Goal: Task Accomplishment & Management: Use online tool/utility

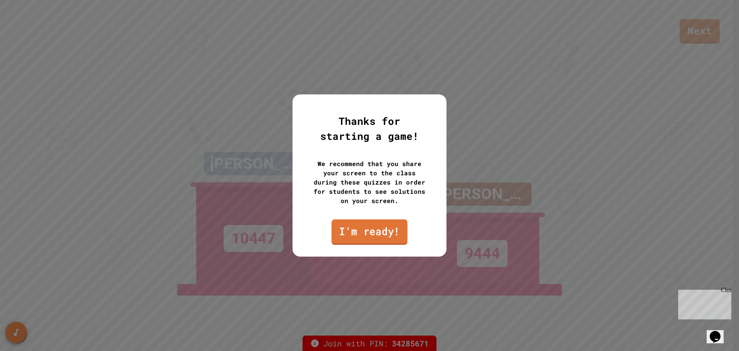
click at [354, 236] on link "I'm ready!" at bounding box center [369, 231] width 76 height 25
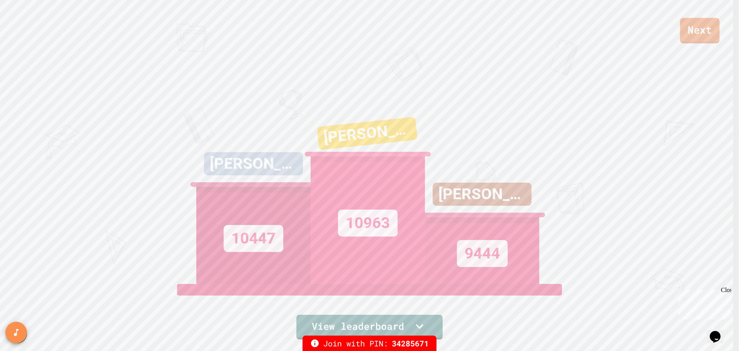
click at [698, 30] on link "Next" at bounding box center [700, 30] width 40 height 25
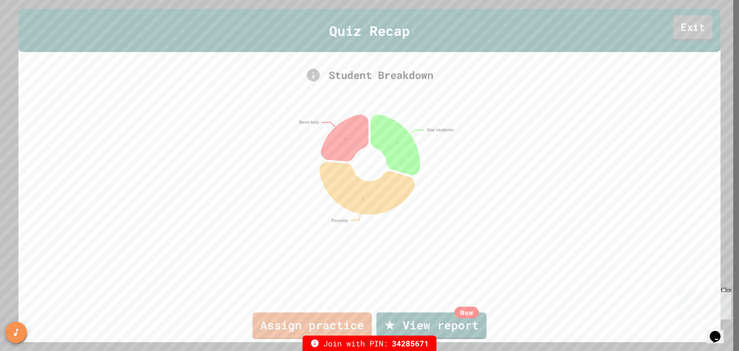
click at [691, 32] on link "Exit" at bounding box center [693, 27] width 40 height 25
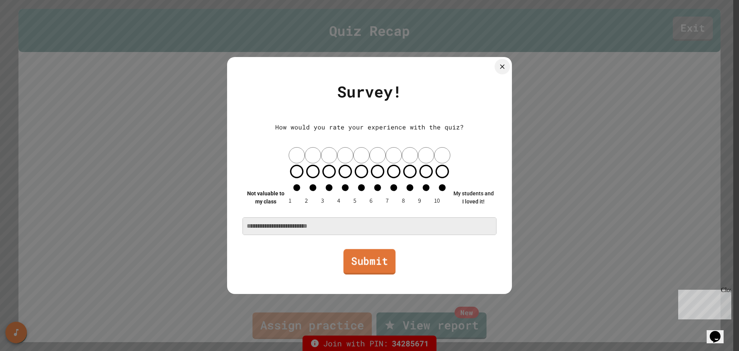
click at [366, 249] on link "Submit" at bounding box center [369, 261] width 52 height 25
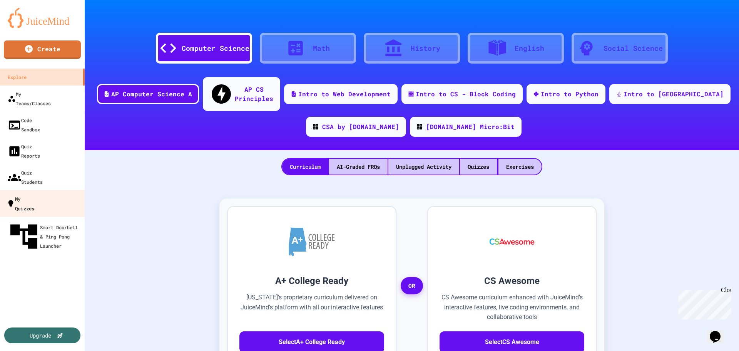
click at [34, 194] on div "My Quizzes" at bounding box center [21, 203] width 28 height 19
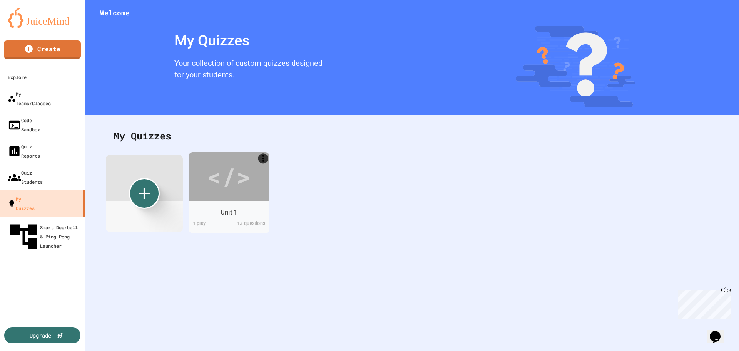
click at [234, 214] on div "Unit 1" at bounding box center [229, 212] width 17 height 10
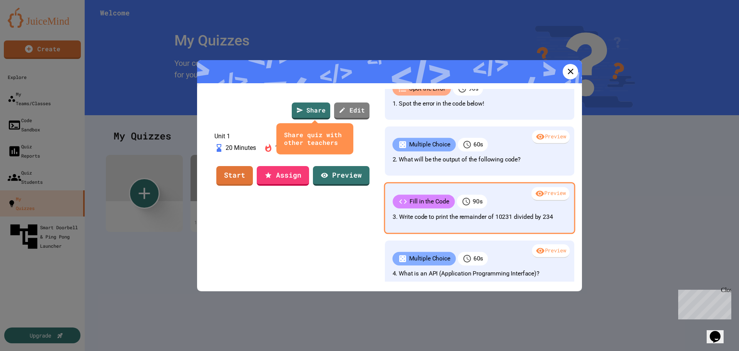
scroll to position [154, 0]
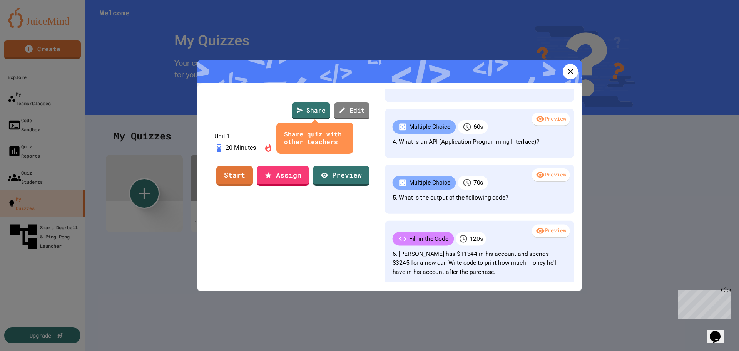
click at [292, 152] on p "1 Play" at bounding box center [283, 147] width 17 height 9
click at [565, 69] on icon at bounding box center [570, 71] width 11 height 11
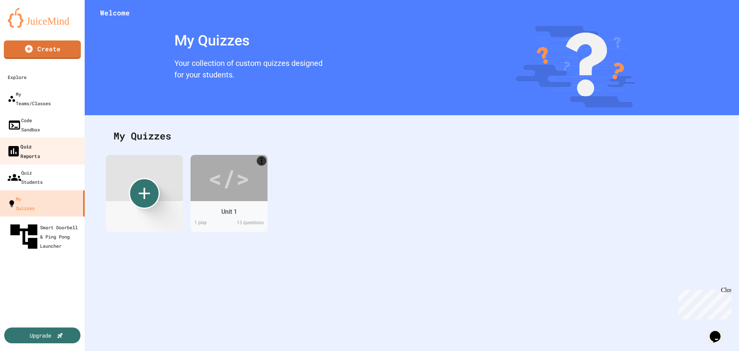
click at [37, 141] on div "Quiz Reports" at bounding box center [23, 150] width 33 height 19
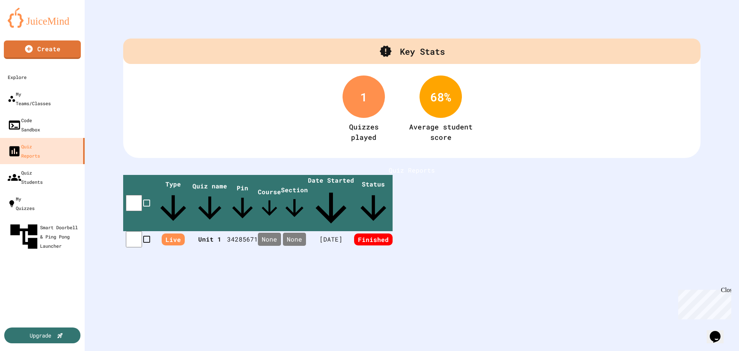
click at [393, 233] on span "Finished" at bounding box center [373, 239] width 38 height 12
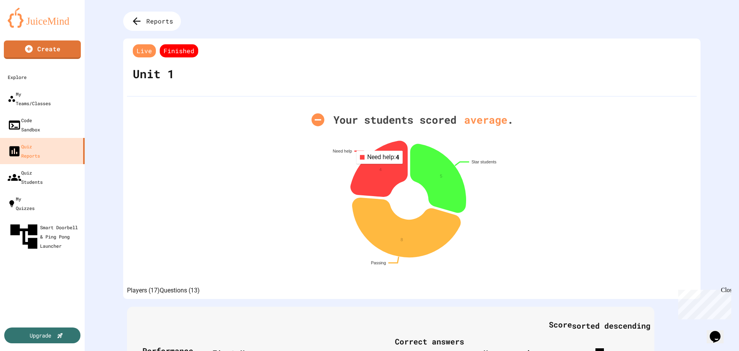
click at [377, 169] on icon at bounding box center [379, 168] width 57 height 55
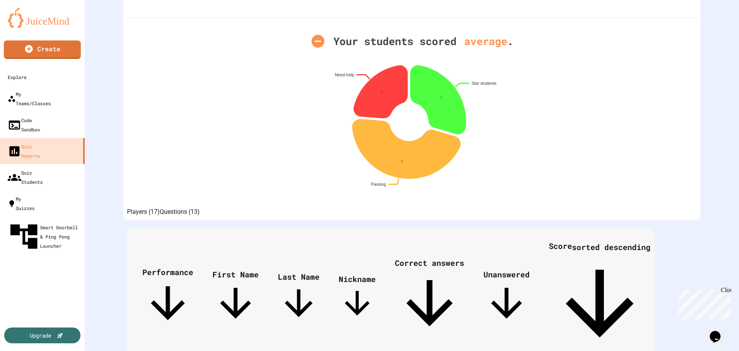
scroll to position [29, 0]
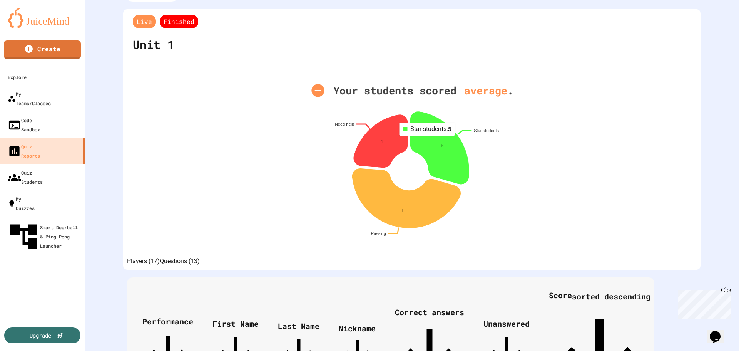
click at [424, 141] on icon at bounding box center [440, 148] width 58 height 72
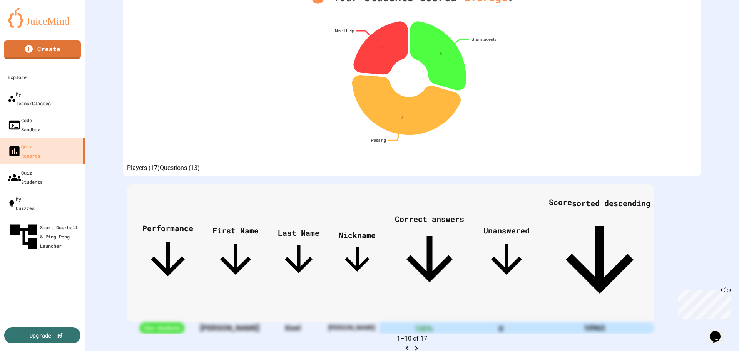
scroll to position [145, 0]
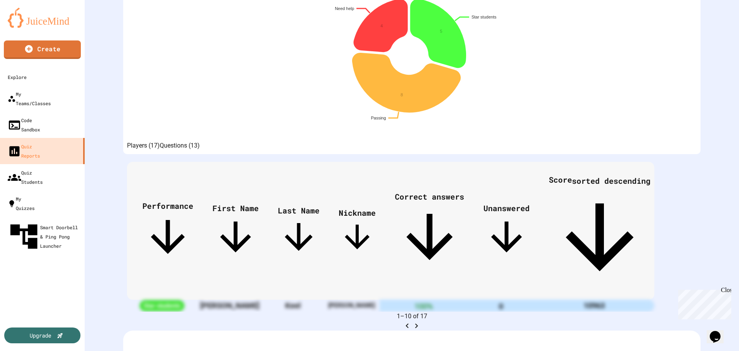
click at [200, 149] on button "Questions (13)" at bounding box center [180, 145] width 40 height 9
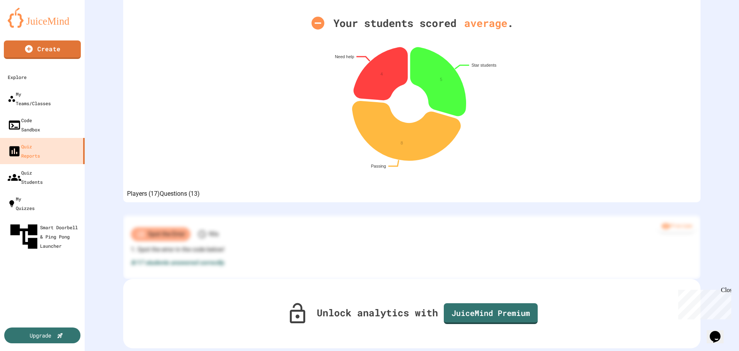
scroll to position [50, 0]
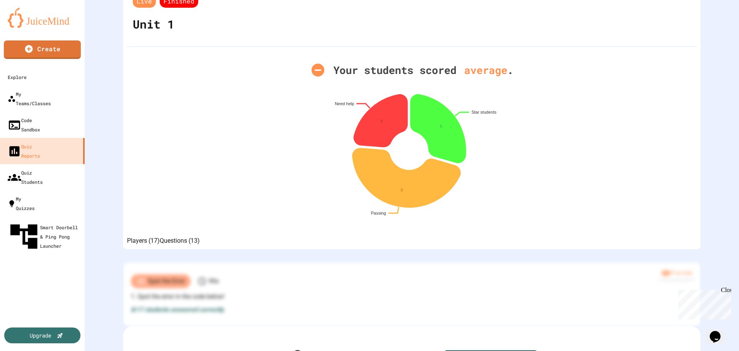
click at [152, 245] on button "Players (17)" at bounding box center [143, 240] width 33 height 9
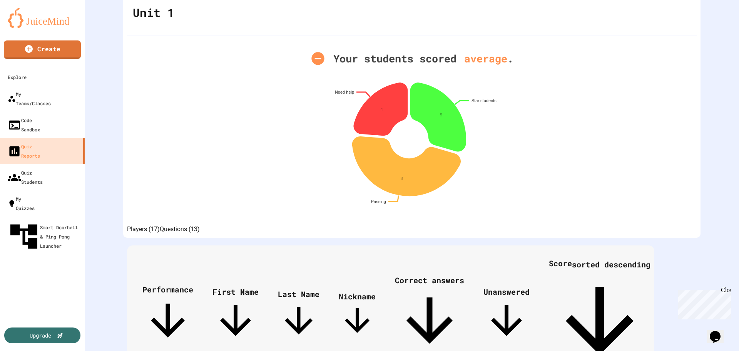
scroll to position [145, 0]
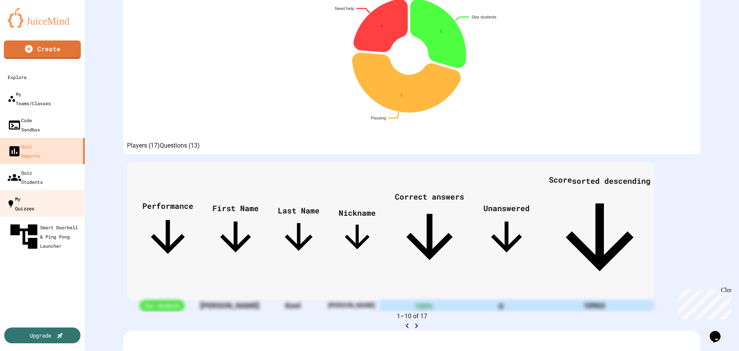
click at [34, 194] on div "My Quizzes" at bounding box center [21, 203] width 28 height 19
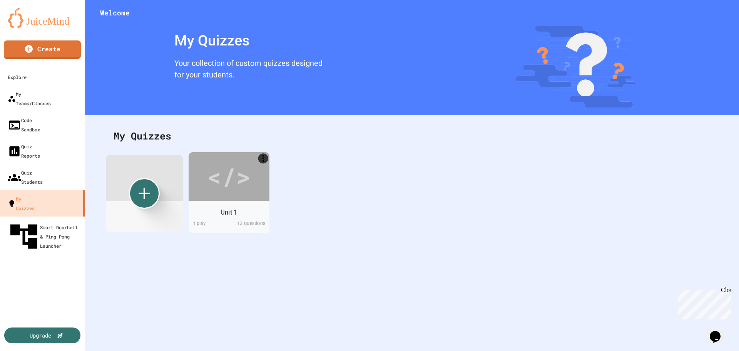
click at [236, 217] on div "Unit 1" at bounding box center [229, 211] width 81 height 15
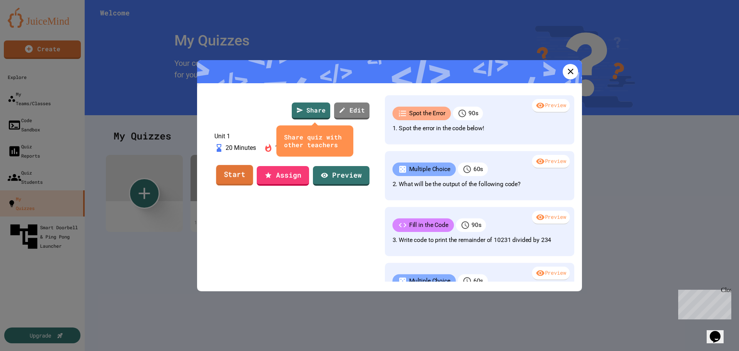
click at [237, 186] on link "Start" at bounding box center [234, 175] width 37 height 21
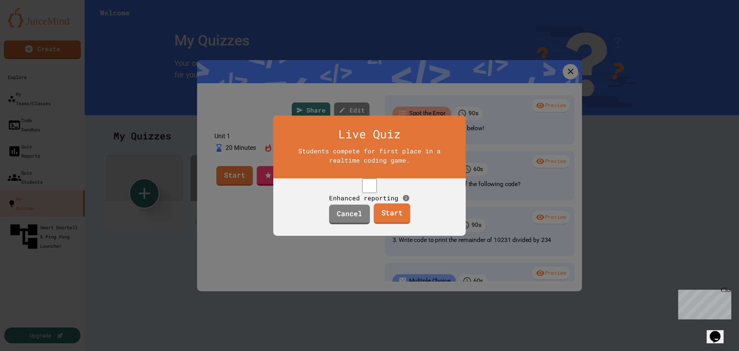
click at [396, 222] on link "Start" at bounding box center [392, 213] width 37 height 21
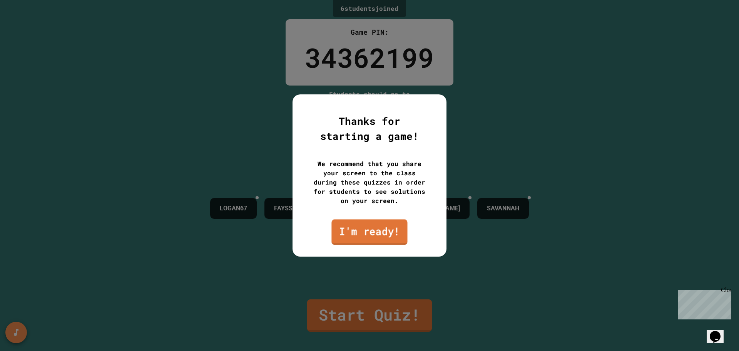
click at [380, 229] on link "I'm ready!" at bounding box center [369, 231] width 76 height 25
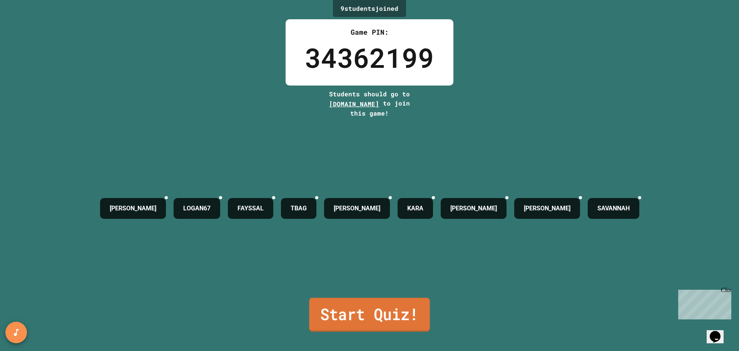
click at [356, 315] on link "Start Quiz!" at bounding box center [369, 315] width 120 height 34
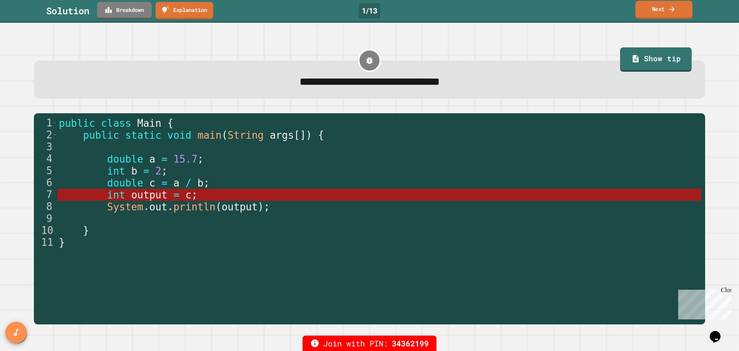
click at [656, 7] on link "Next" at bounding box center [664, 10] width 57 height 18
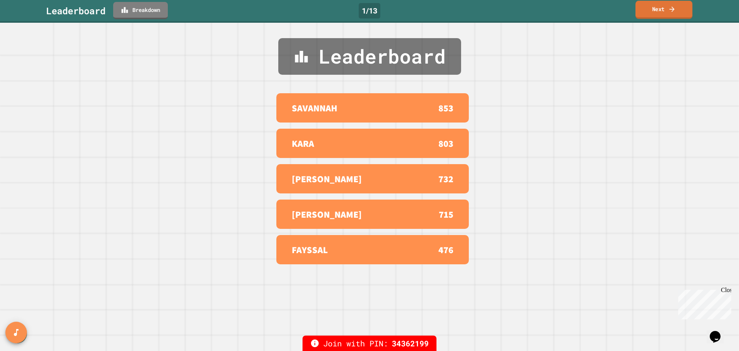
click at [660, 10] on link "Next" at bounding box center [664, 10] width 57 height 18
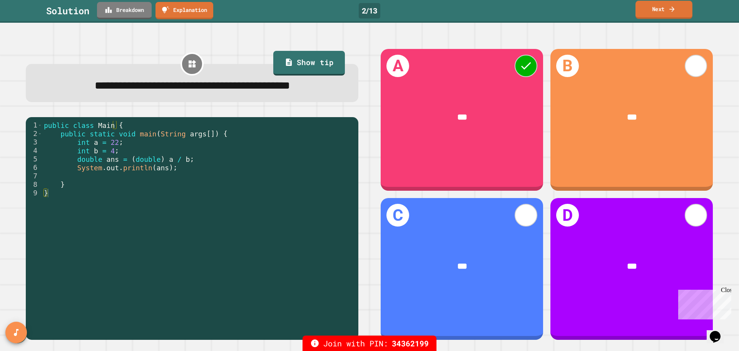
click at [676, 10] on link "Next" at bounding box center [664, 10] width 57 height 18
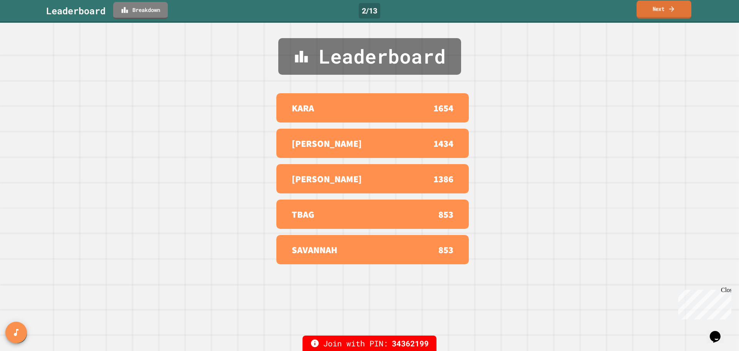
click at [667, 12] on link "Next" at bounding box center [664, 9] width 55 height 18
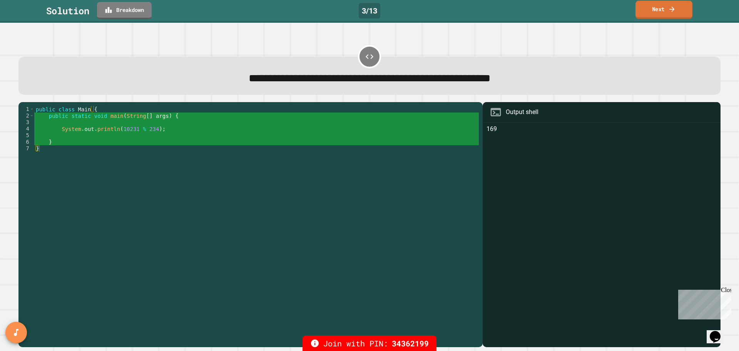
click at [666, 10] on link "Next" at bounding box center [664, 10] width 57 height 18
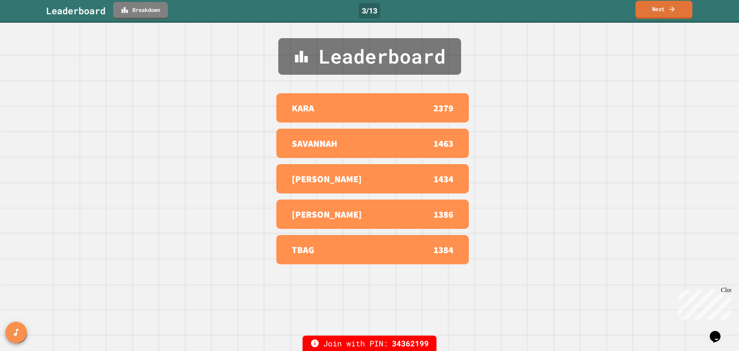
click at [667, 8] on link "Next" at bounding box center [664, 10] width 57 height 18
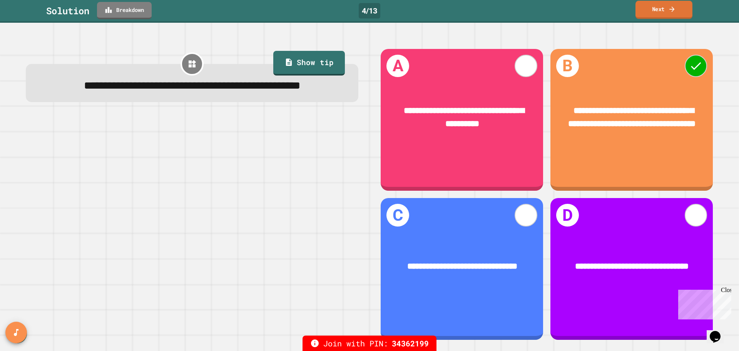
click at [666, 8] on link "Next" at bounding box center [664, 10] width 57 height 18
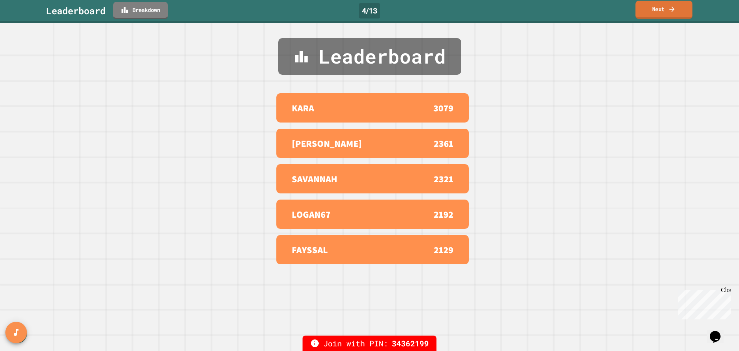
click at [664, 12] on link "Next" at bounding box center [664, 10] width 57 height 18
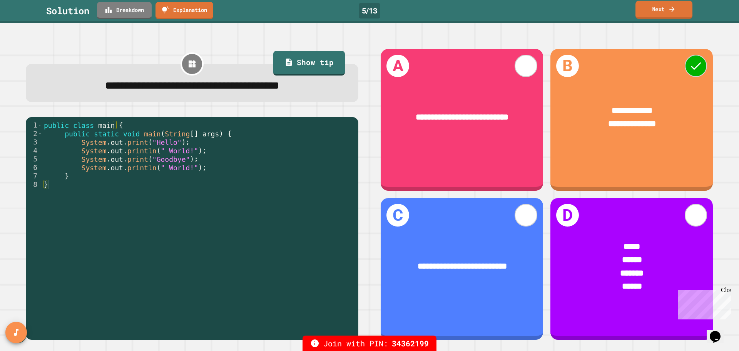
click at [662, 10] on link "Next" at bounding box center [664, 10] width 57 height 18
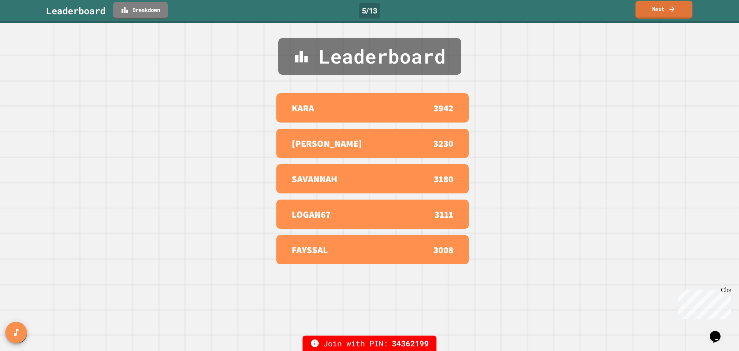
click at [662, 10] on link "Next" at bounding box center [664, 10] width 57 height 18
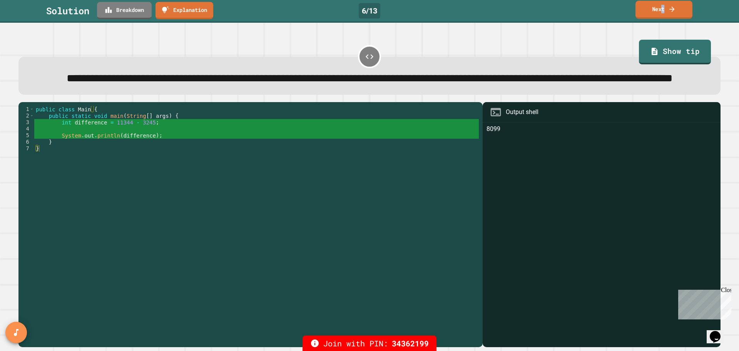
click at [663, 7] on link "Next" at bounding box center [664, 10] width 57 height 18
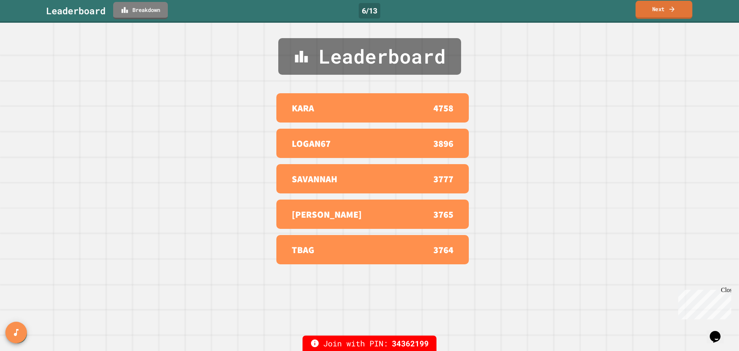
click at [674, 10] on icon at bounding box center [672, 9] width 8 height 8
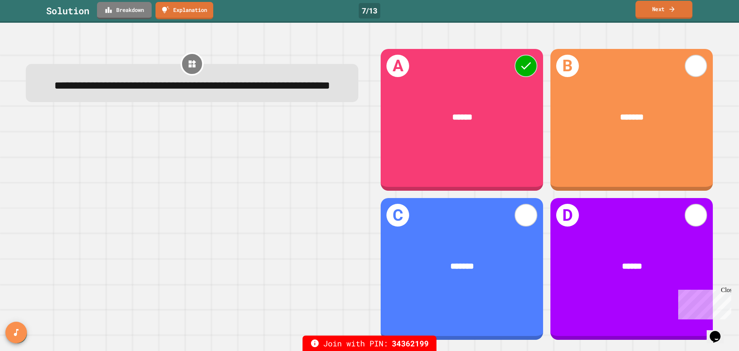
click at [664, 10] on link "Next" at bounding box center [664, 10] width 57 height 18
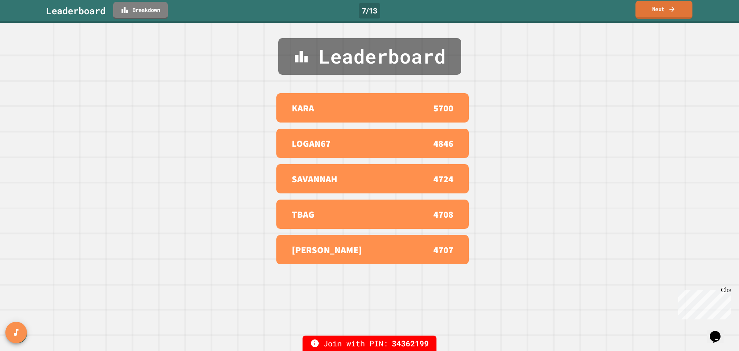
click at [662, 8] on link "Next" at bounding box center [664, 10] width 57 height 18
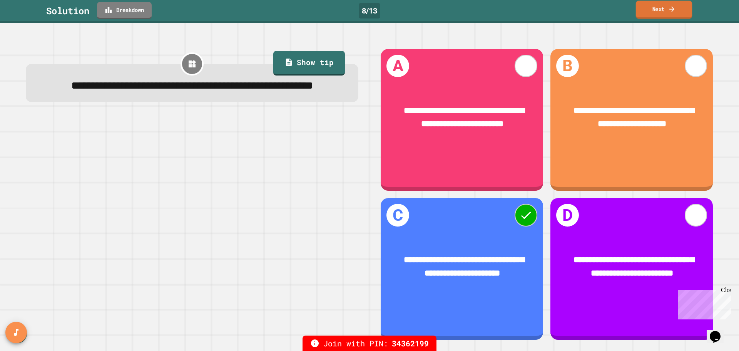
click at [666, 11] on link "Next" at bounding box center [664, 10] width 56 height 18
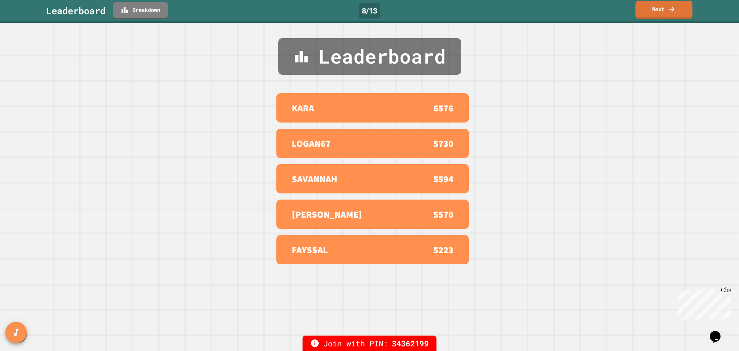
click at [669, 4] on link "Next" at bounding box center [664, 10] width 57 height 18
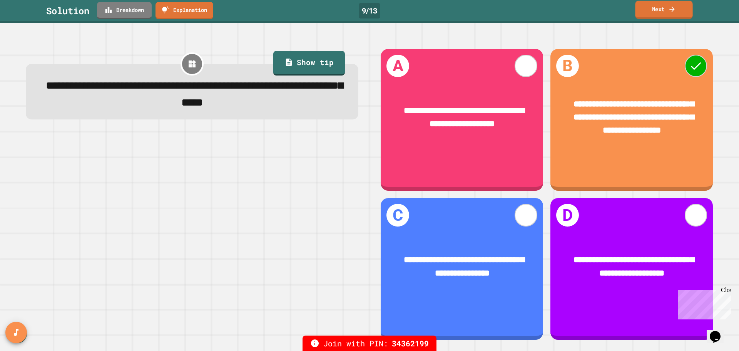
click at [665, 10] on link "Next" at bounding box center [663, 10] width 57 height 18
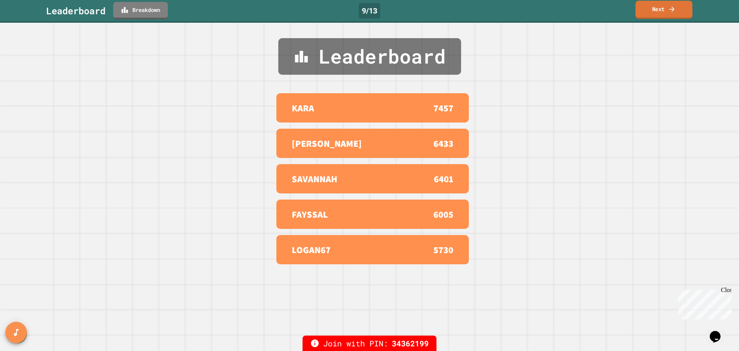
click at [666, 8] on link "Next" at bounding box center [664, 10] width 57 height 18
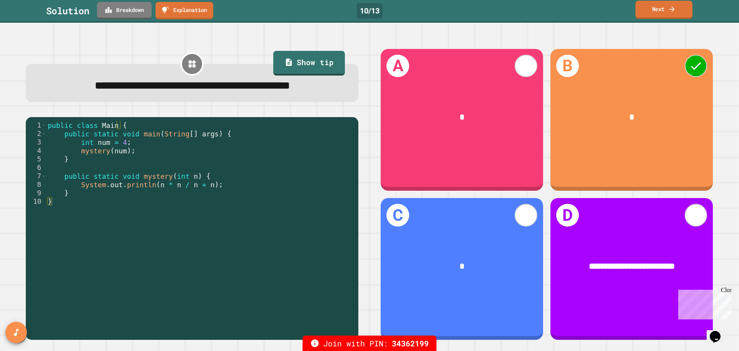
click at [658, 11] on link "Next" at bounding box center [664, 10] width 57 height 18
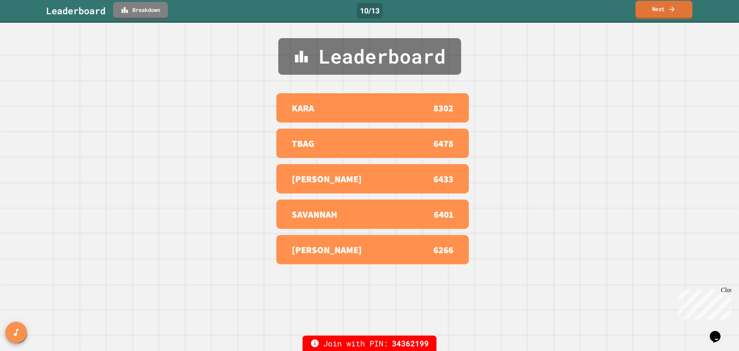
click at [655, 10] on link "Next" at bounding box center [664, 10] width 57 height 18
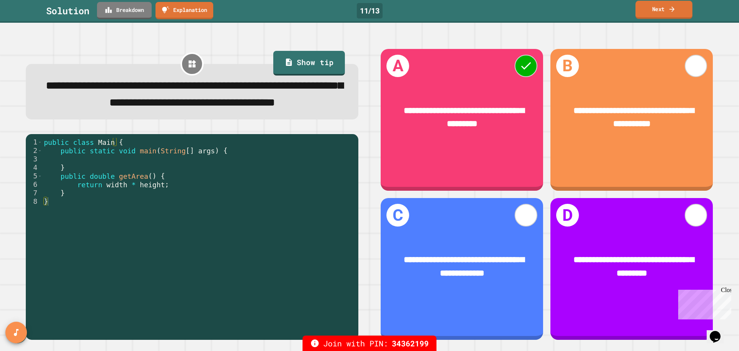
click at [656, 7] on link "Next" at bounding box center [664, 10] width 57 height 18
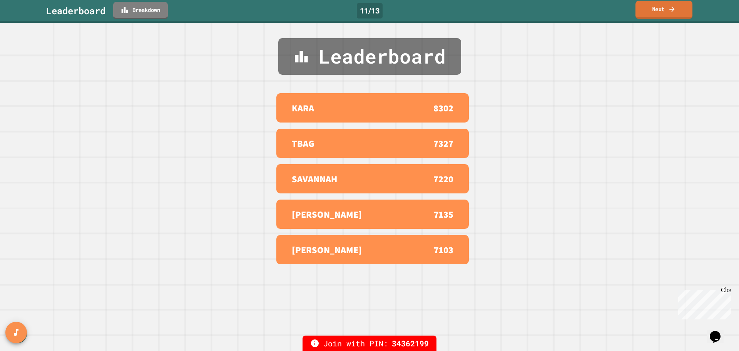
click at [660, 10] on link "Next" at bounding box center [664, 10] width 57 height 18
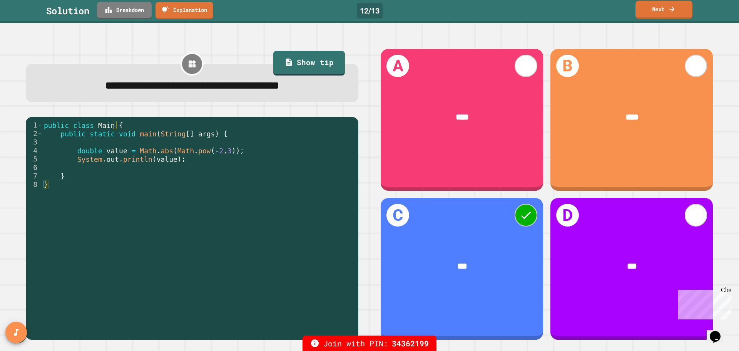
click at [662, 10] on link "Next" at bounding box center [664, 10] width 57 height 18
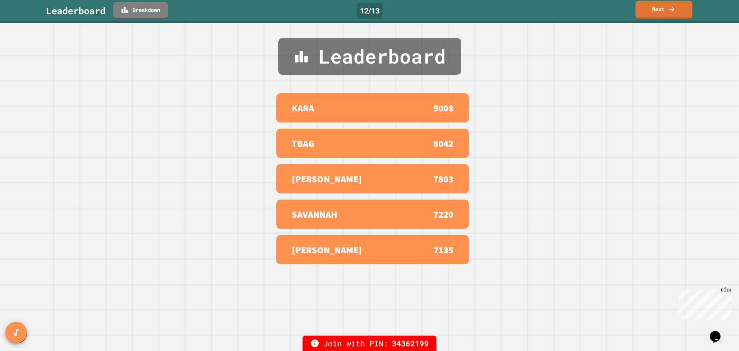
click at [659, 8] on link "Next" at bounding box center [664, 10] width 57 height 18
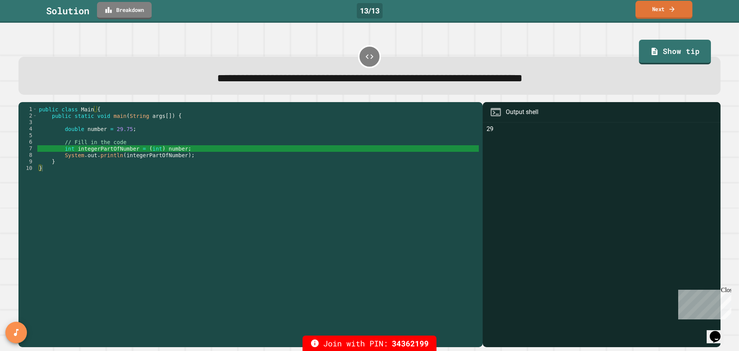
click at [668, 7] on icon at bounding box center [672, 9] width 8 height 8
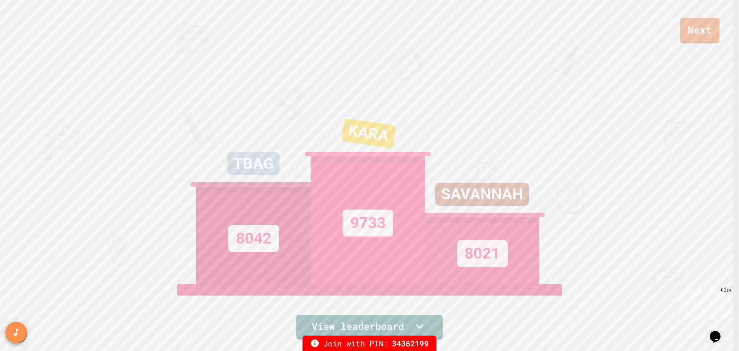
click at [692, 33] on link "Next" at bounding box center [700, 30] width 40 height 25
